Goal: Check status

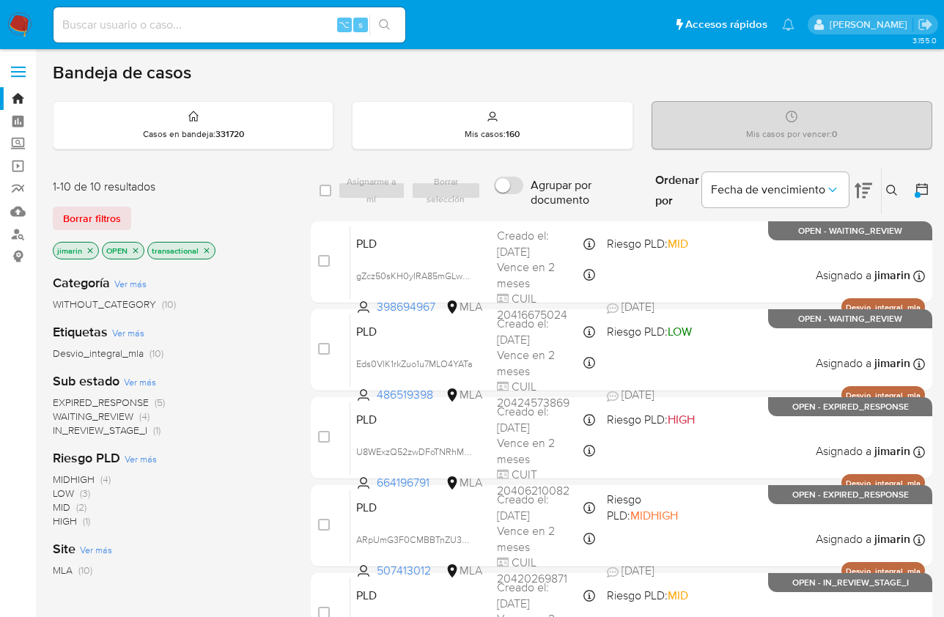
scroll to position [199, 0]
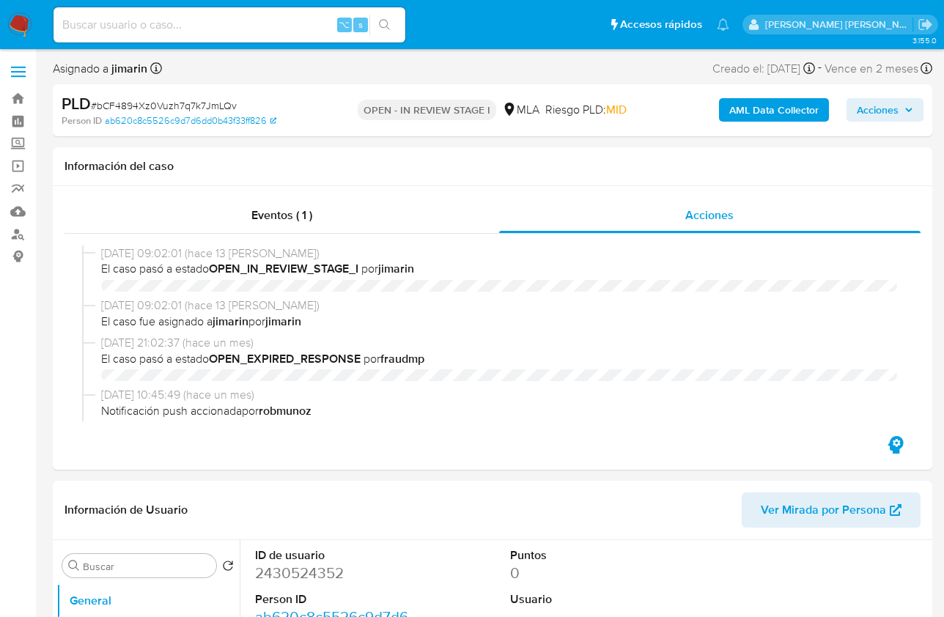
select select "10"
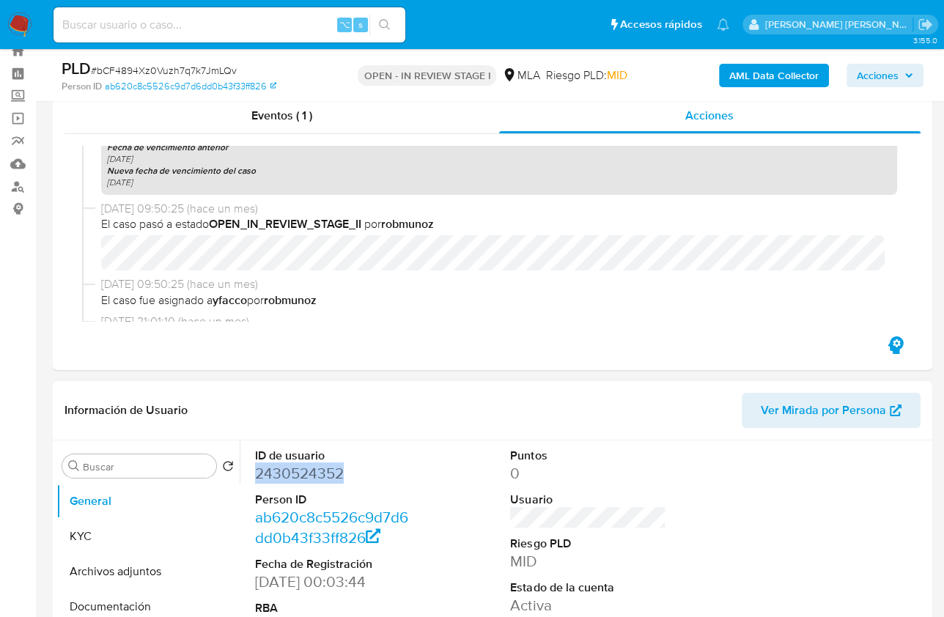
scroll to position [150, 0]
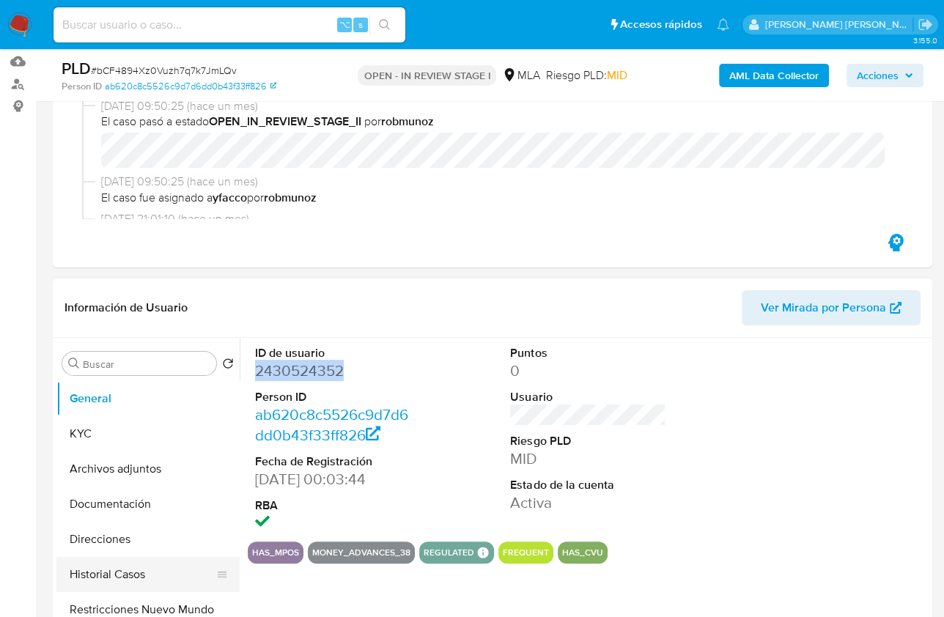
click at [129, 558] on button "Historial Casos" at bounding box center [142, 574] width 172 height 35
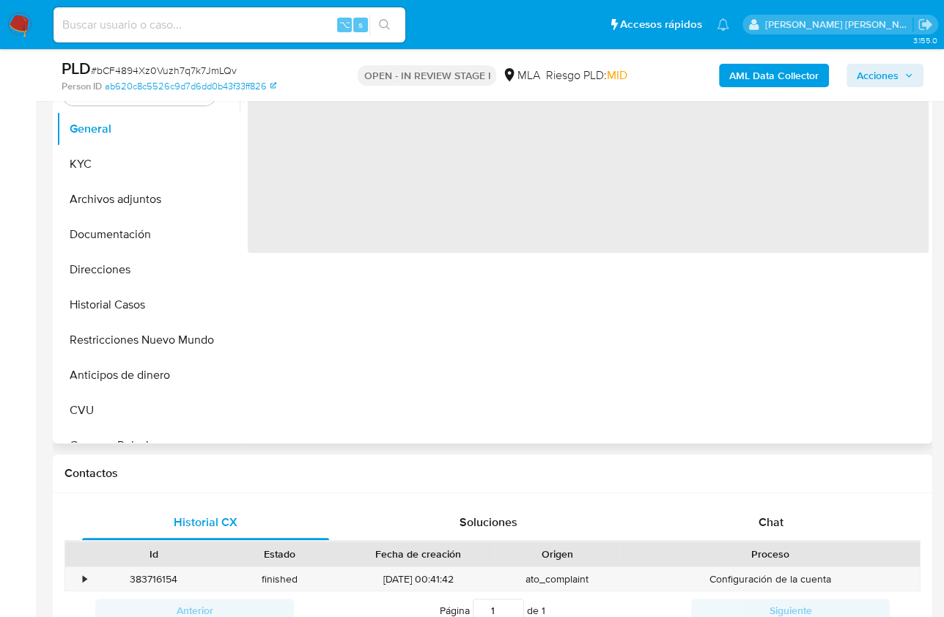
scroll to position [363, 0]
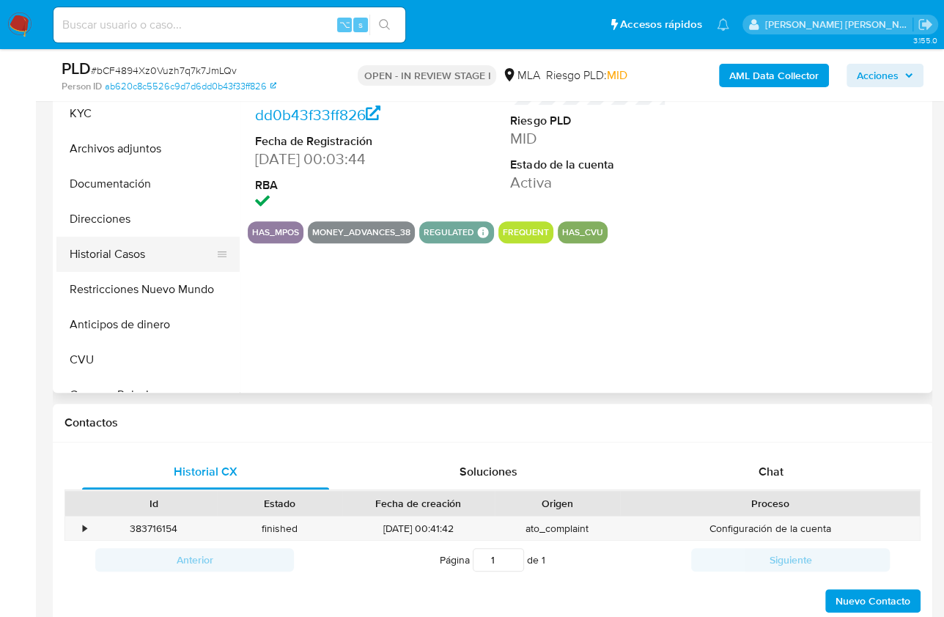
click at [141, 240] on button "Historial Casos" at bounding box center [142, 254] width 172 height 35
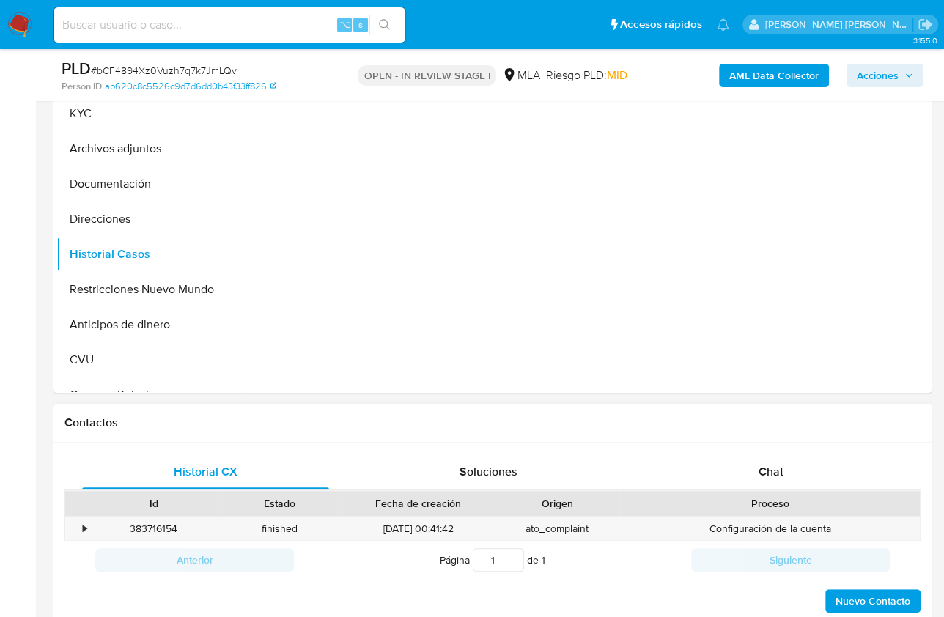
select select "10"
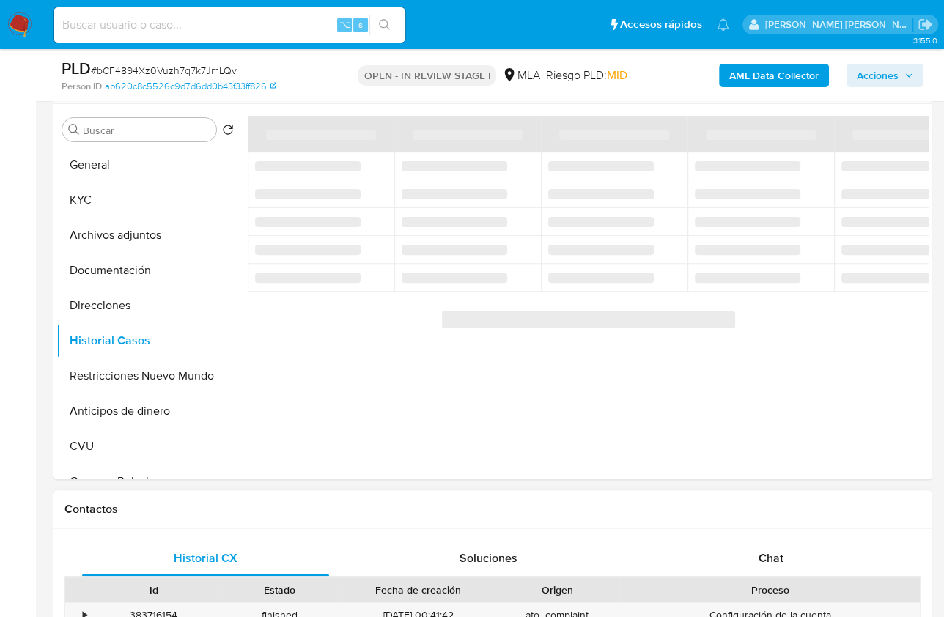
scroll to position [265, 0]
